Goal: Contribute content: Contribute content

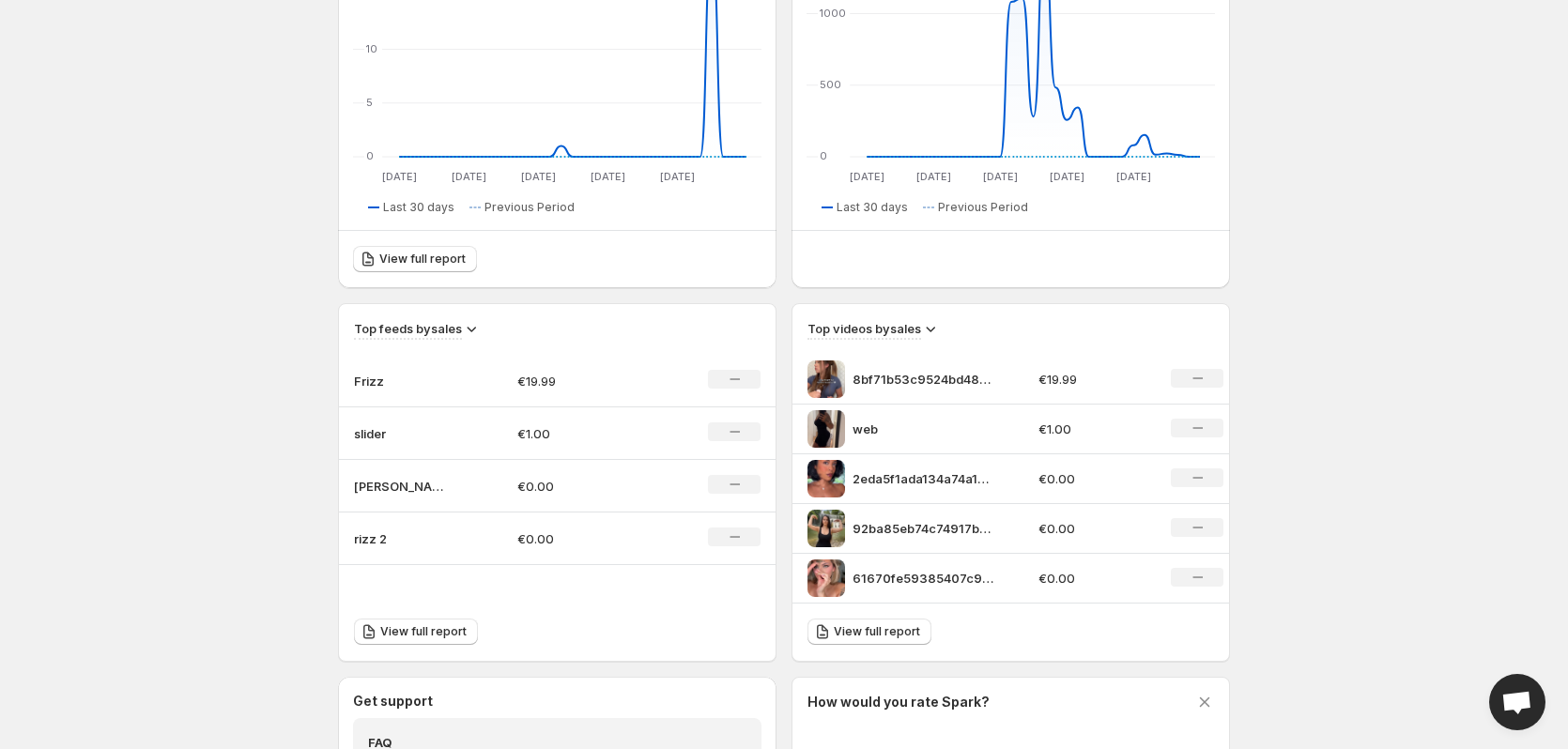
scroll to position [376, 0]
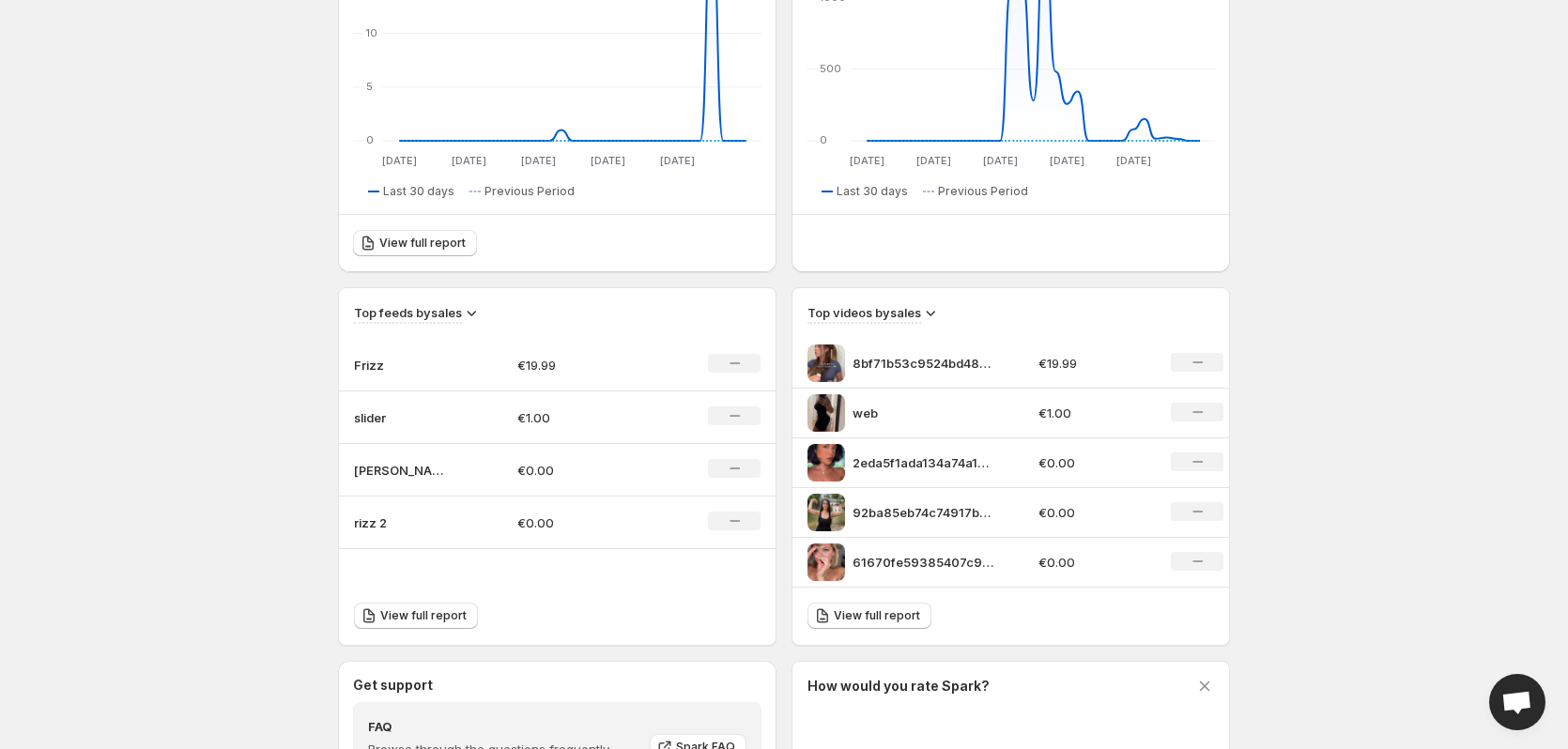
drag, startPoint x: 474, startPoint y: 316, endPoint x: 452, endPoint y: 322, distance: 22.8
click at [455, 322] on div "Top feeds by sales" at bounding box center [557, 314] width 406 height 21
click at [469, 306] on icon at bounding box center [471, 313] width 19 height 19
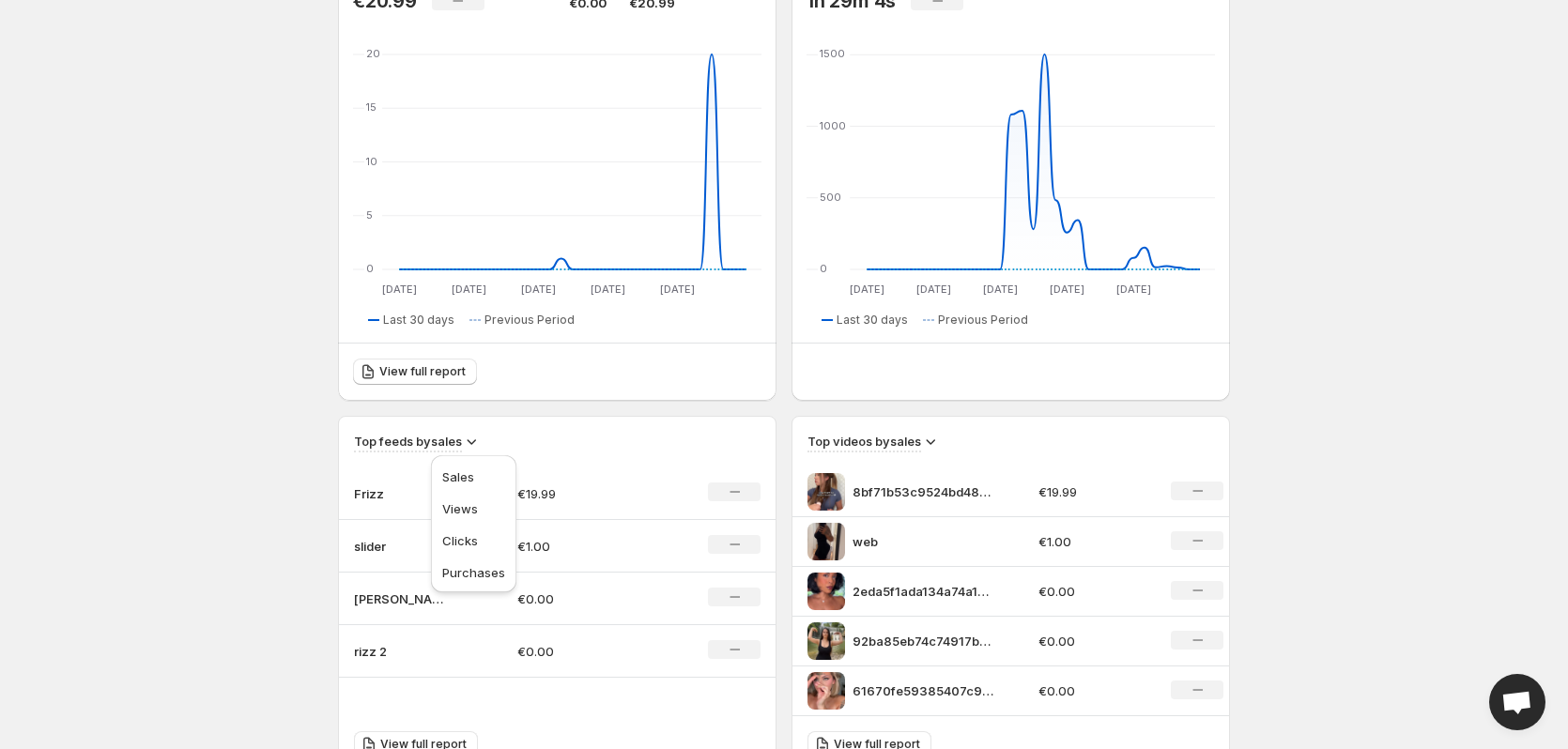
scroll to position [0, 0]
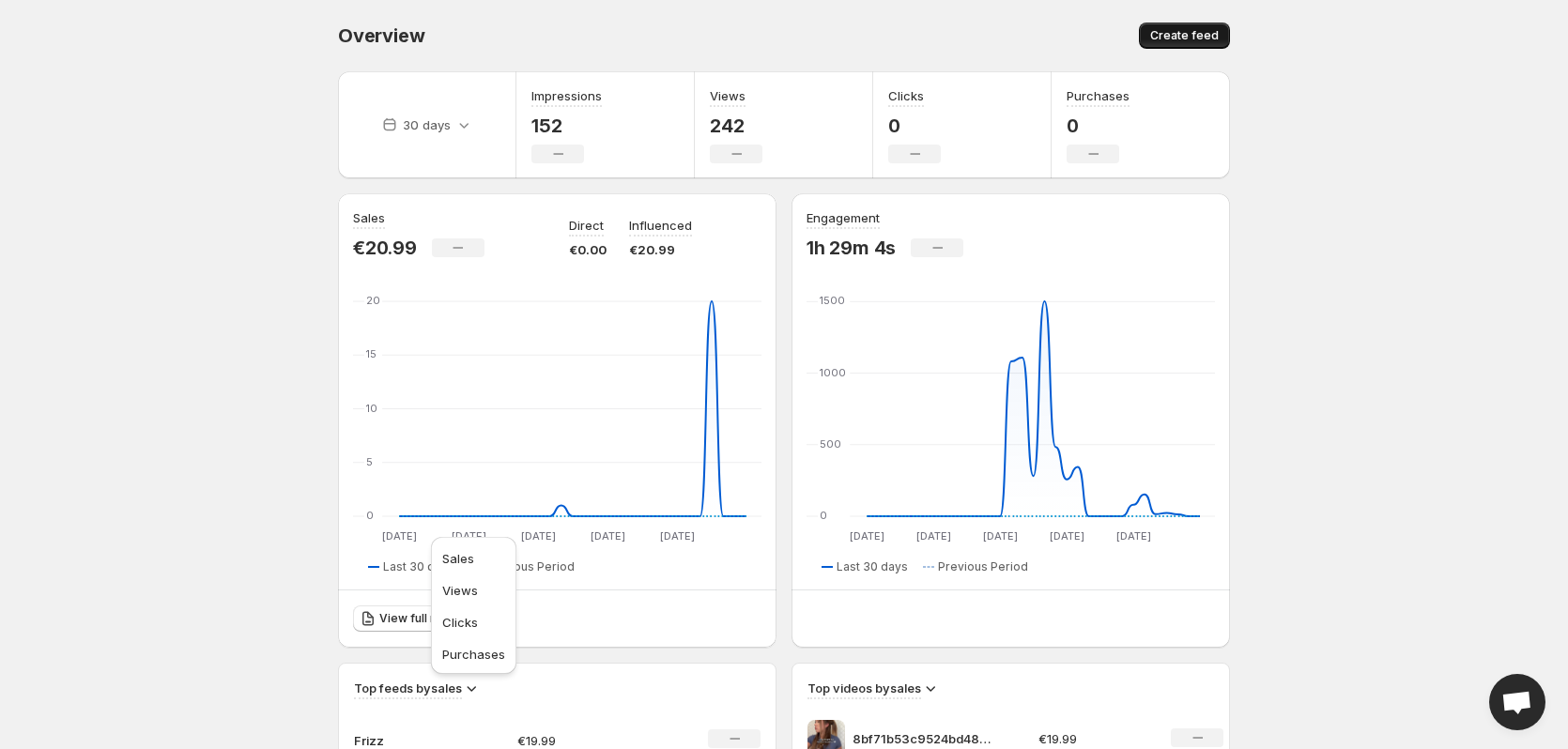
click at [1176, 36] on span "Create feed" at bounding box center [1185, 36] width 69 height 15
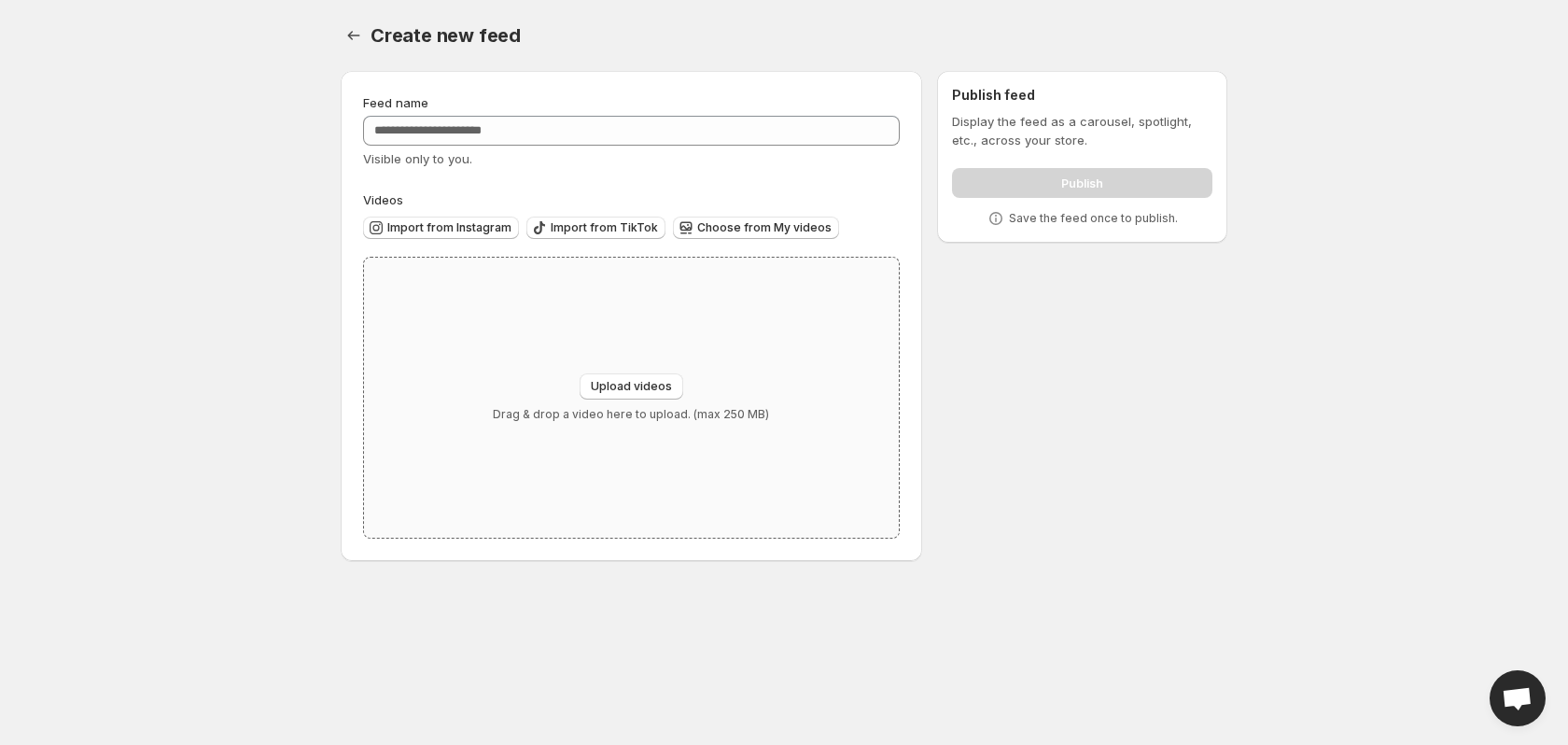
click at [652, 366] on div "Upload videos Drag & drop a video here to upload. (max 250 MB)" at bounding box center [632, 398] width 535 height 280
type input "**********"
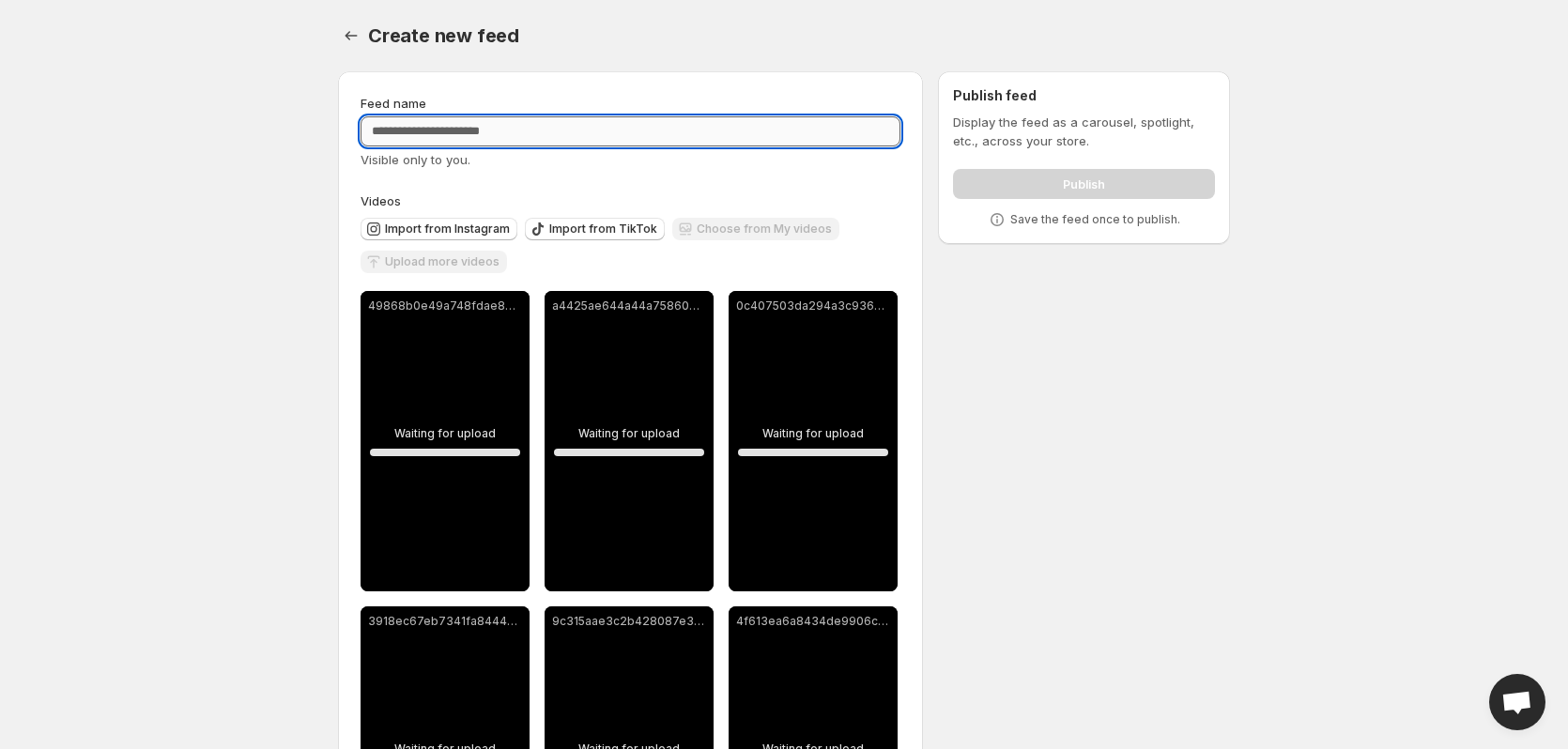
click at [525, 127] on input "Feed name" at bounding box center [630, 131] width 540 height 30
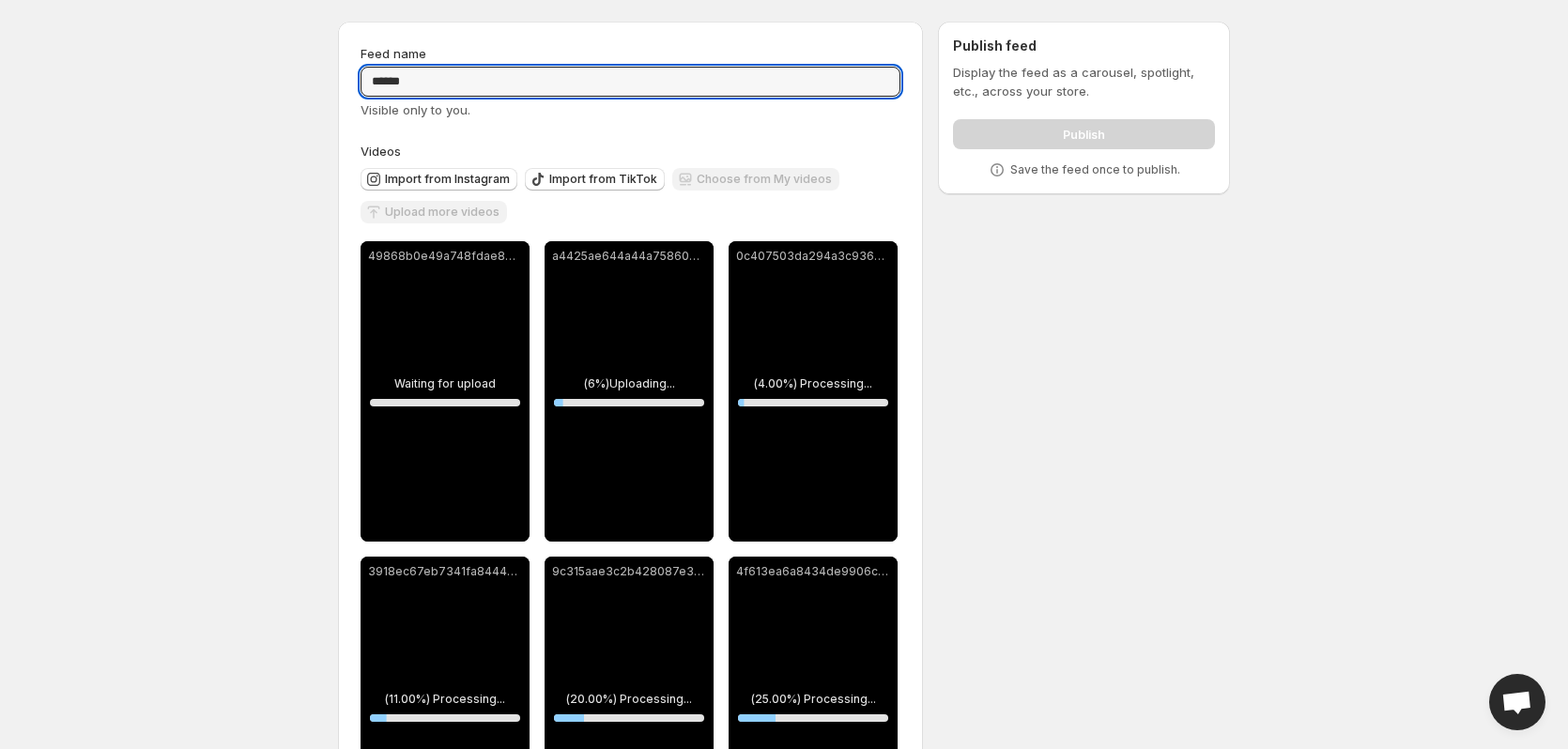
scroll to position [49, 0]
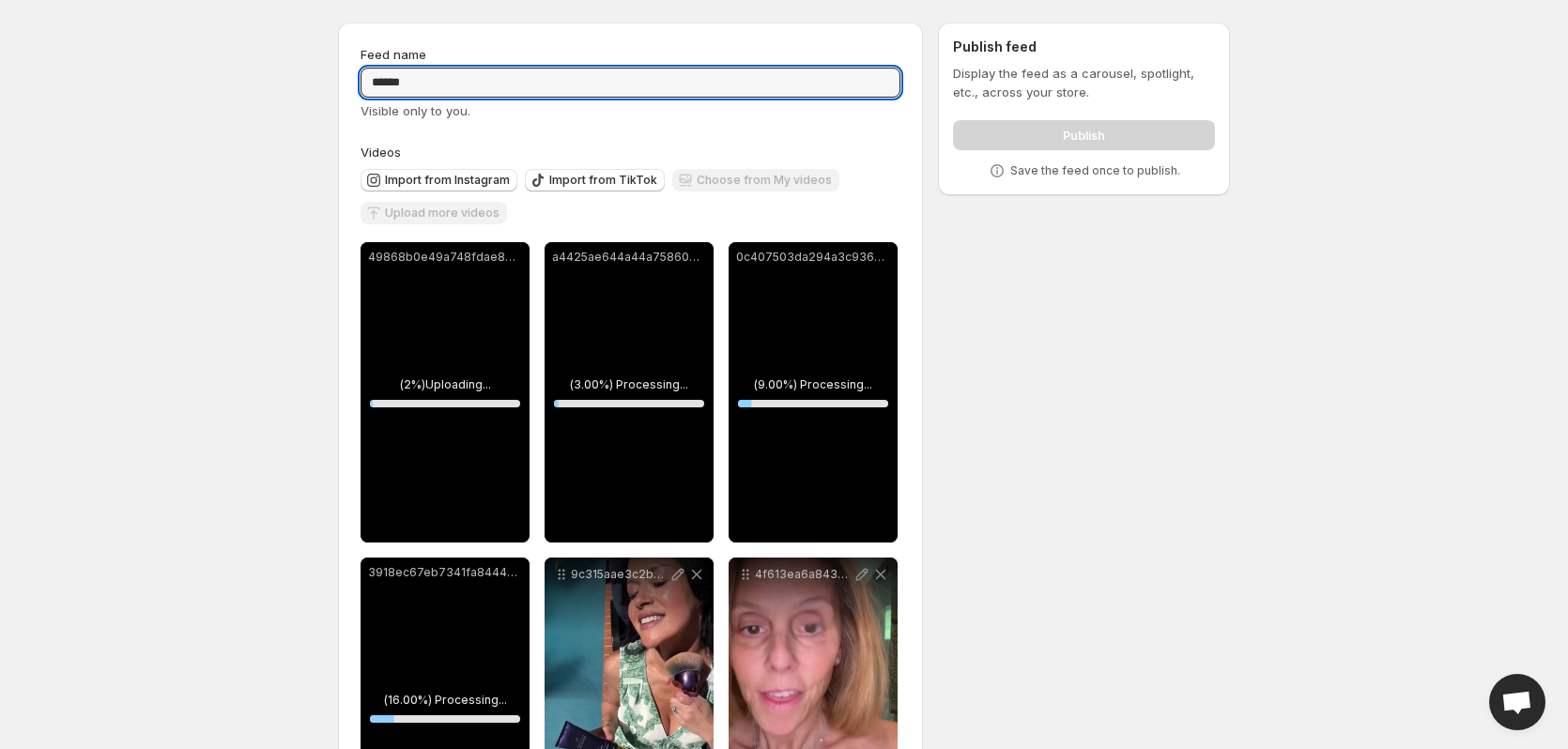
type input "******"
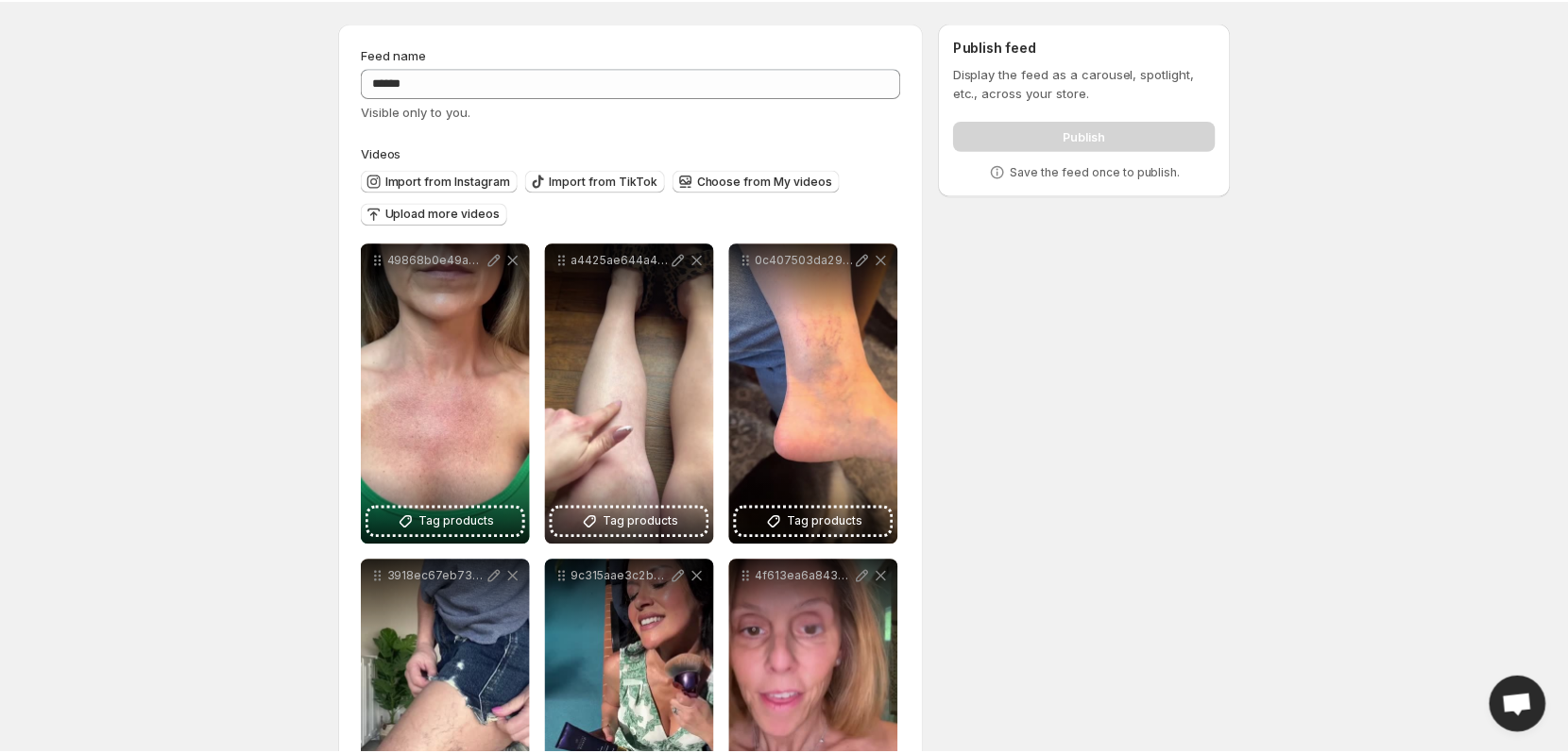
scroll to position [0, 0]
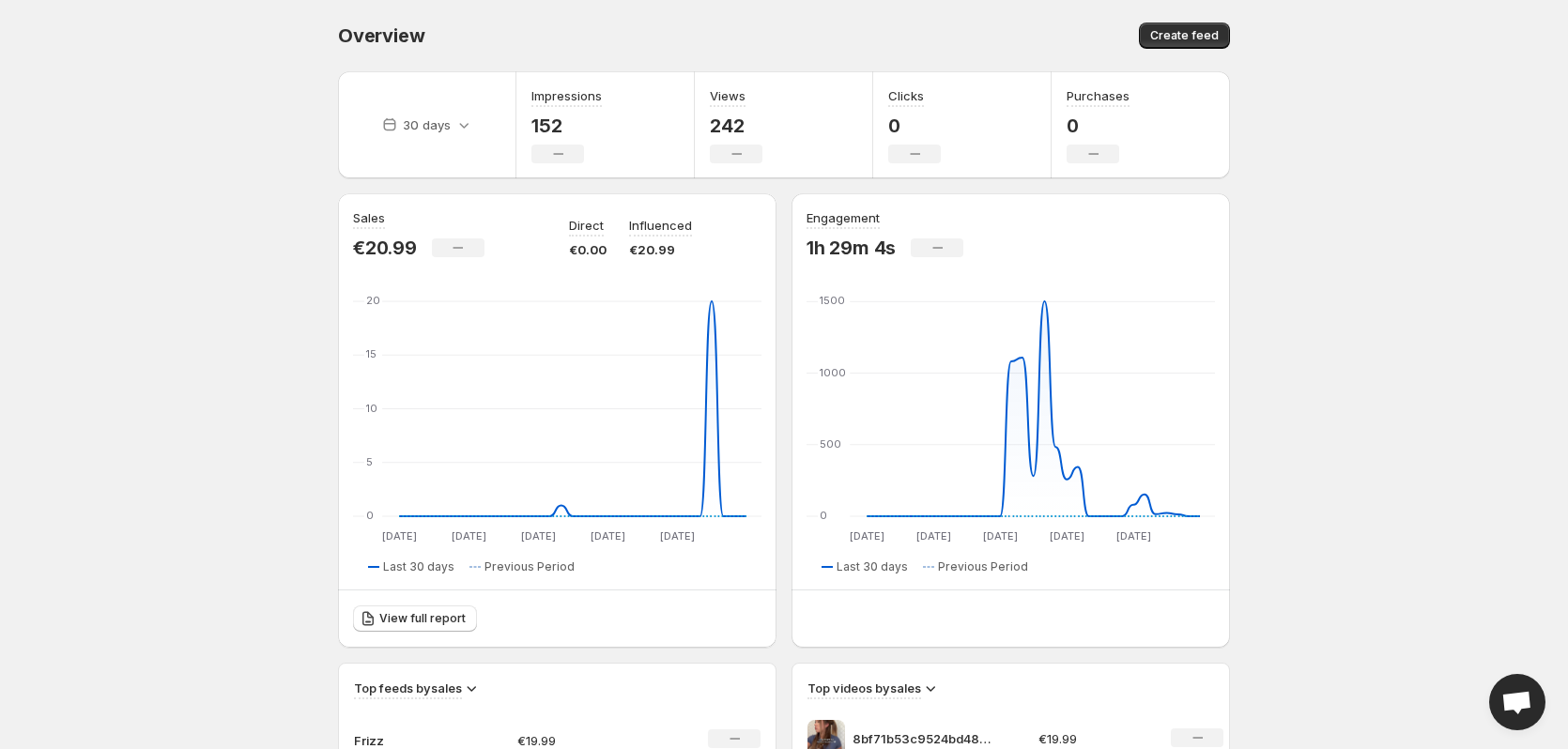
click at [196, 488] on body "Home Feeds Videos Subscription Settings Overview. This page is ready Overview C…" at bounding box center [784, 374] width 1568 height 749
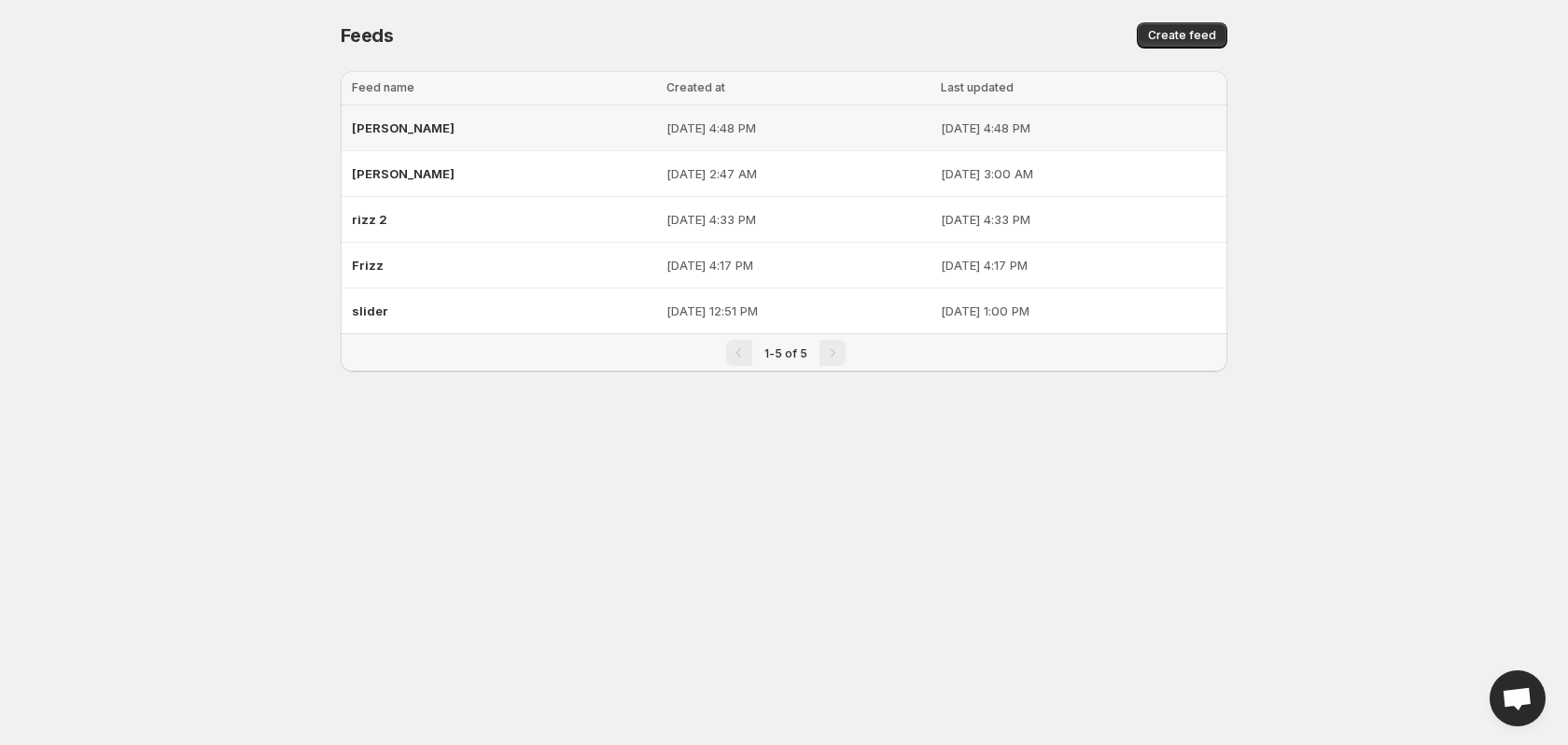
click at [862, 122] on p "Aug 19, 2025, 4:48 PM" at bounding box center [799, 128] width 264 height 19
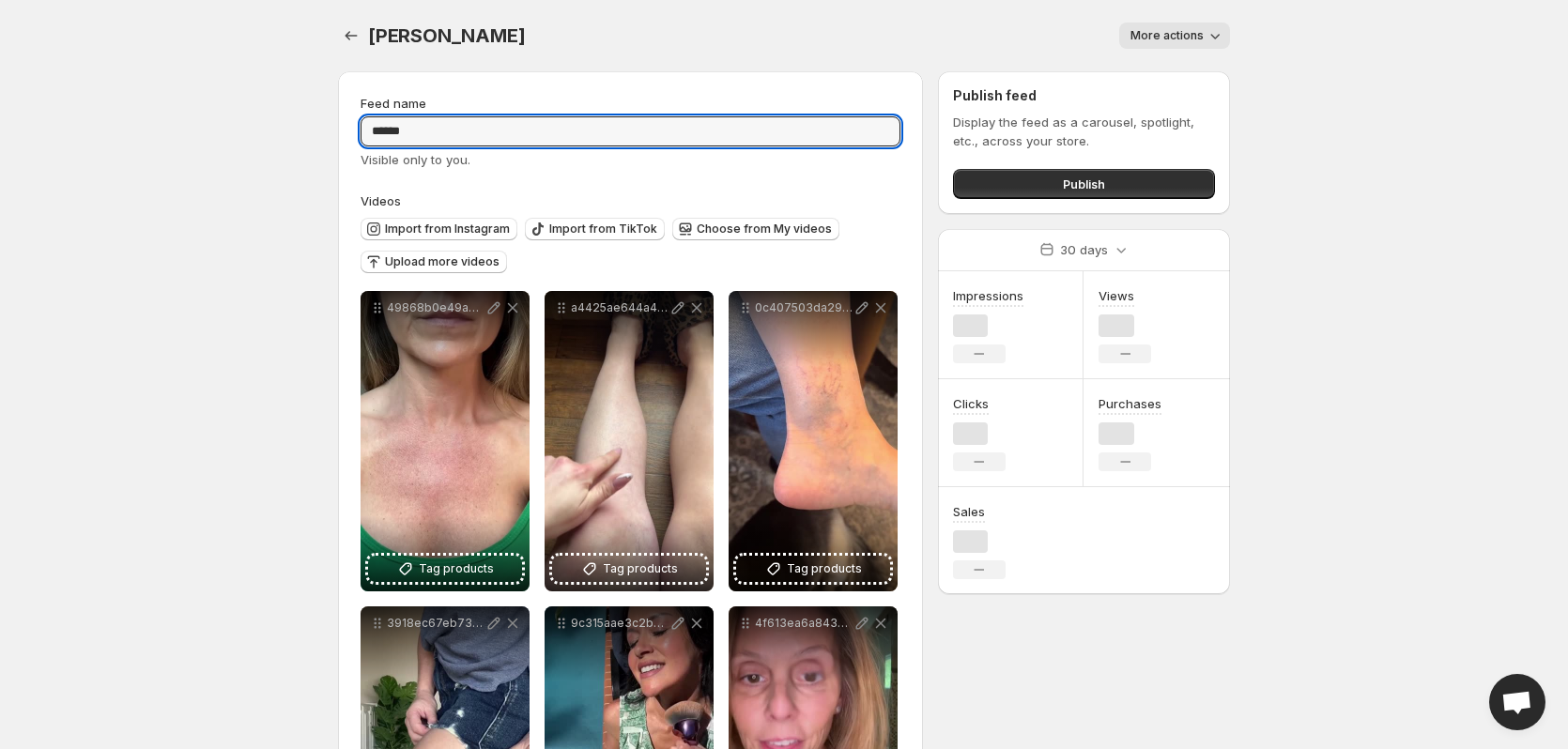
click at [867, 123] on input "******" at bounding box center [630, 131] width 540 height 30
click at [1190, 38] on span "More actions" at bounding box center [1166, 36] width 73 height 15
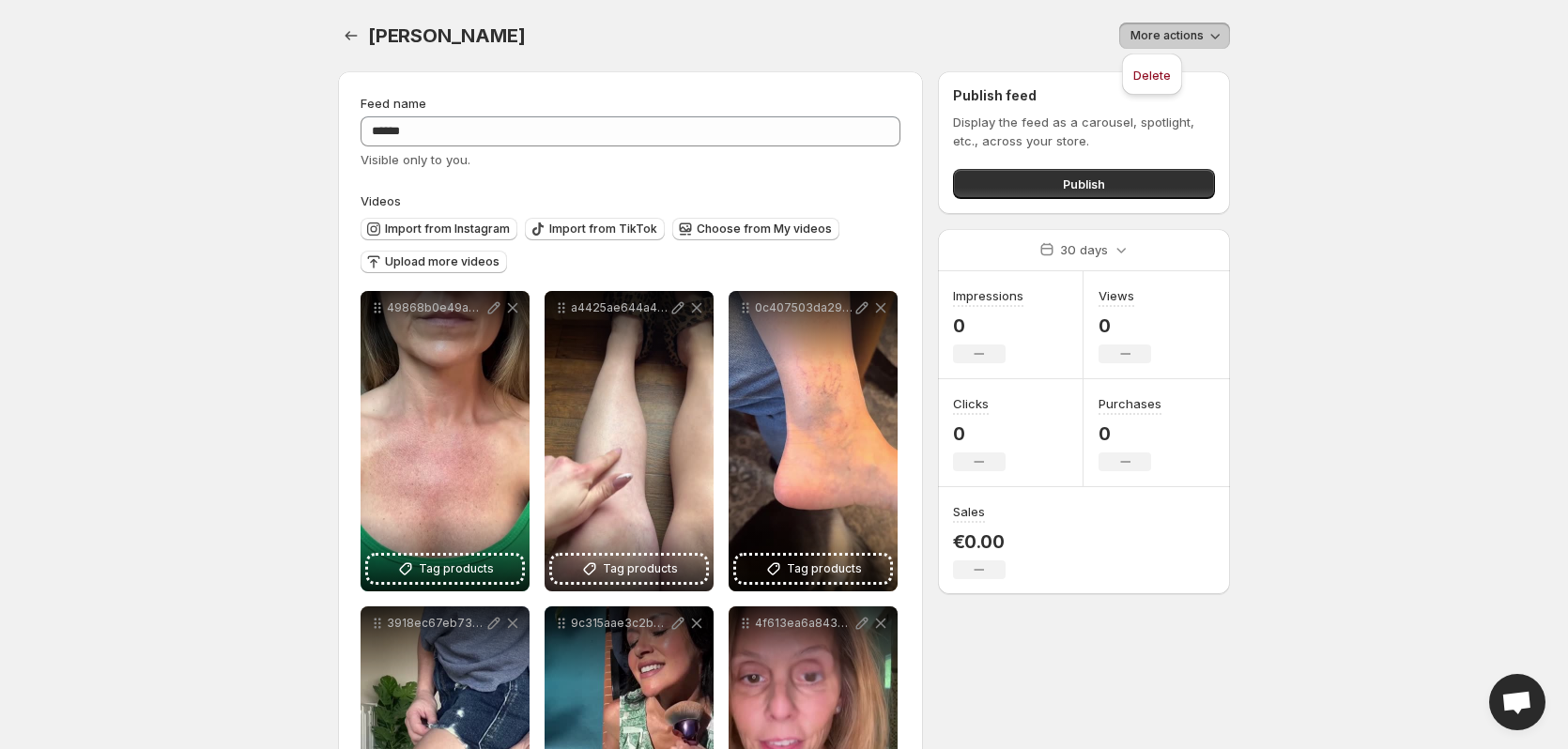
click at [1191, 37] on span "More actions" at bounding box center [1166, 36] width 73 height 15
click at [1153, 175] on button "Publish" at bounding box center [1083, 183] width 262 height 30
